Goal: Task Accomplishment & Management: Manage account settings

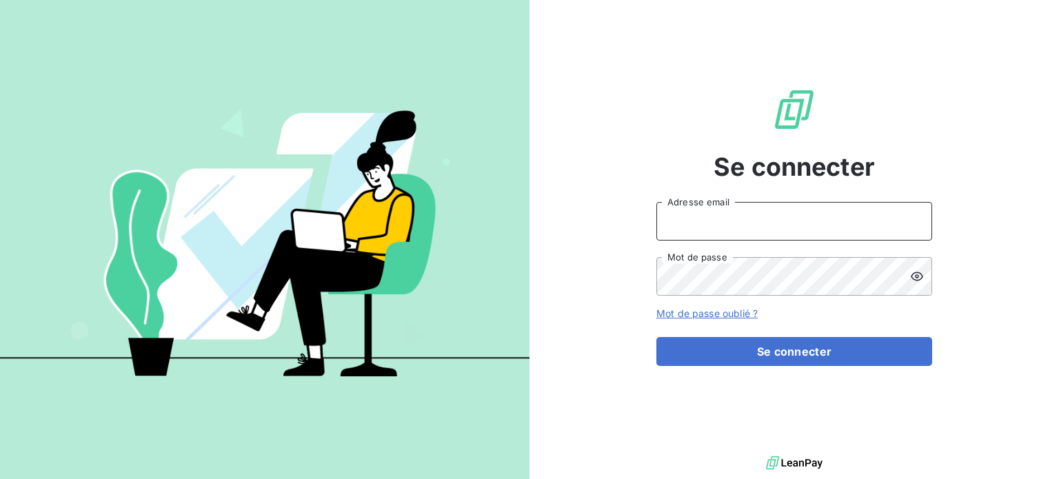
click at [705, 227] on input "Adresse email" at bounding box center [794, 221] width 276 height 39
click at [0, 478] on div at bounding box center [0, 479] width 0 height 0
type input "[EMAIL_ADDRESS][DOMAIN_NAME]"
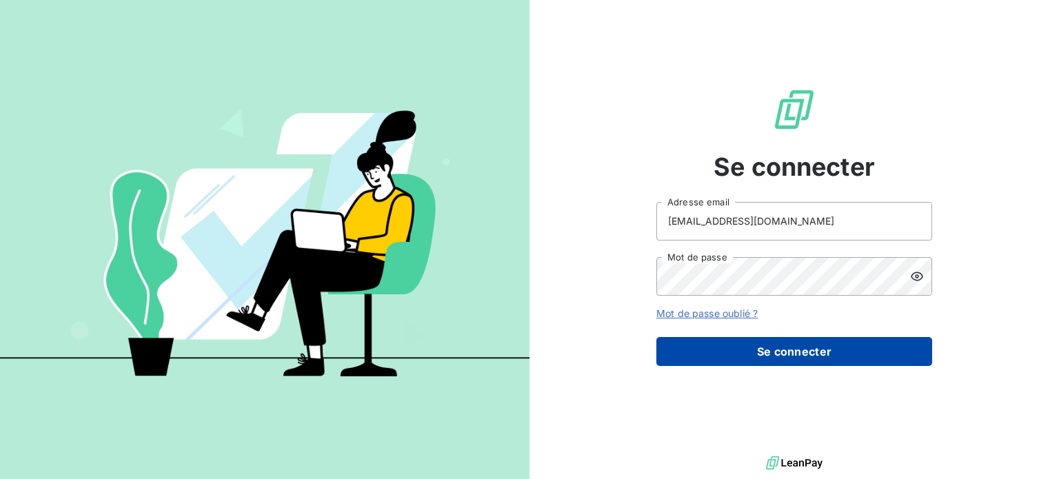
click at [774, 349] on button "Se connecter" at bounding box center [794, 351] width 276 height 29
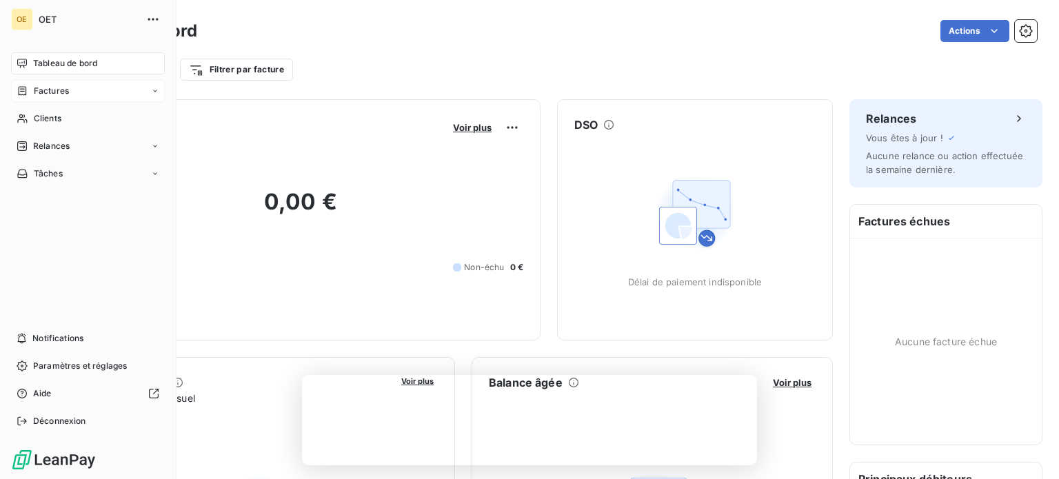
click at [48, 85] on span "Factures" at bounding box center [51, 91] width 35 height 12
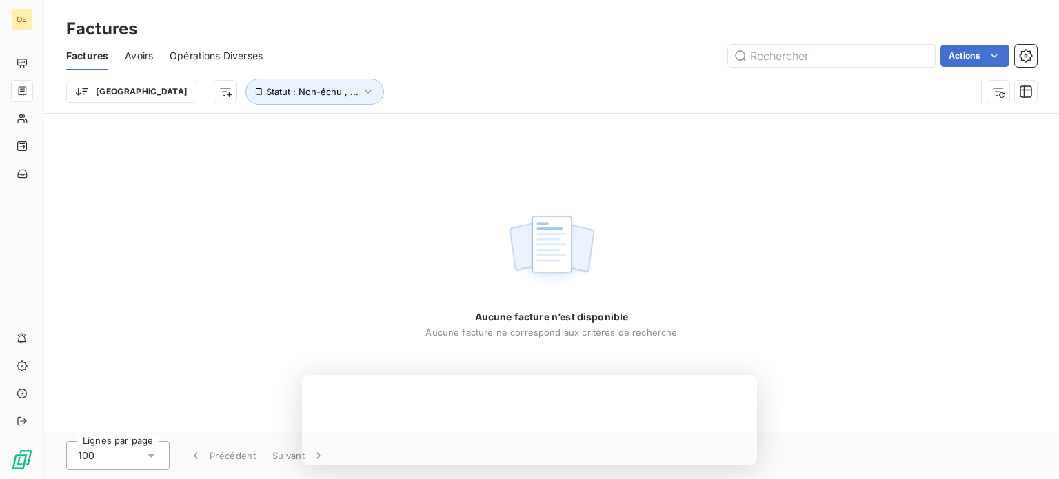
click at [133, 53] on span "Avoirs" at bounding box center [139, 56] width 28 height 14
click at [198, 58] on span "Opérations Diverses" at bounding box center [216, 56] width 93 height 14
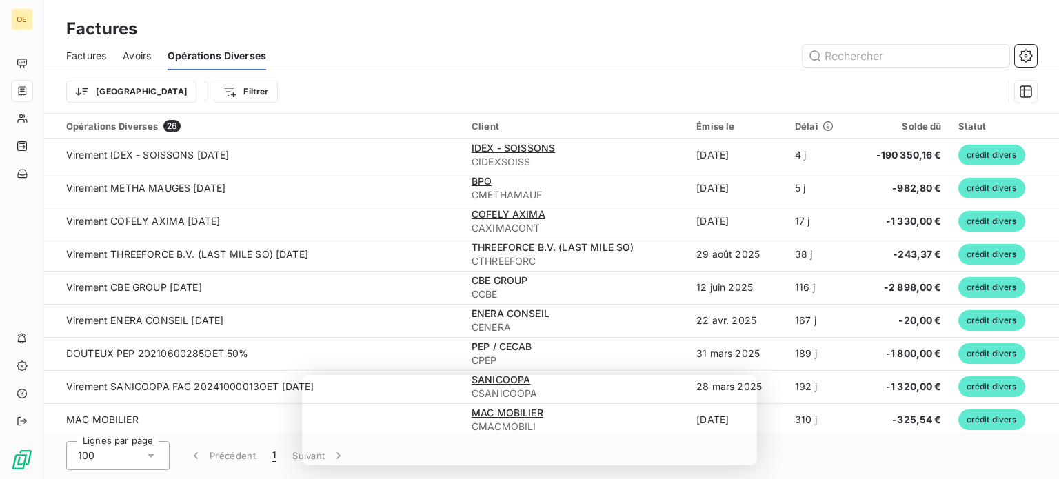
click at [83, 58] on span "Factures" at bounding box center [86, 56] width 40 height 14
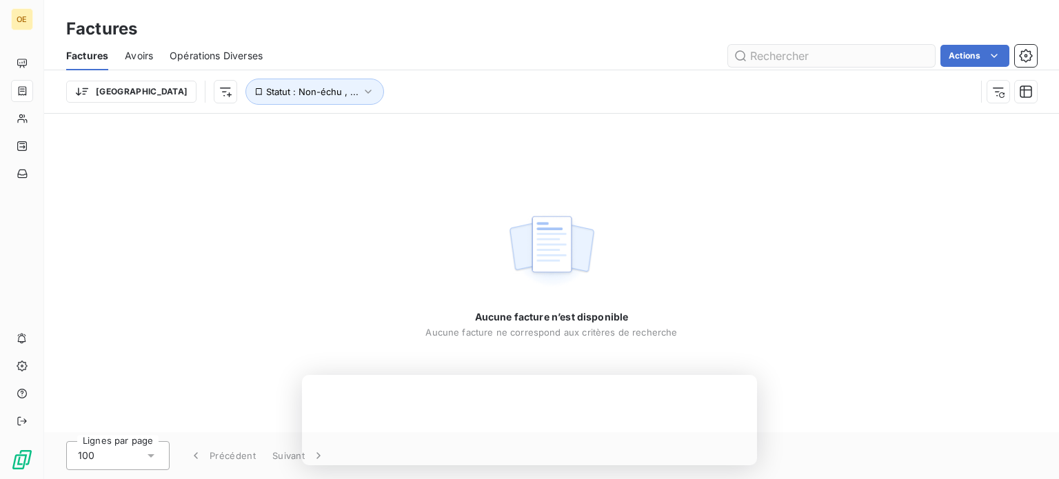
click at [784, 62] on input "text" at bounding box center [831, 56] width 207 height 22
click at [368, 278] on div "Aucune facture n’est disponible Aucune facture ne correspond aux critères de re…" at bounding box center [551, 273] width 1014 height 318
